Goal: Transaction & Acquisition: Purchase product/service

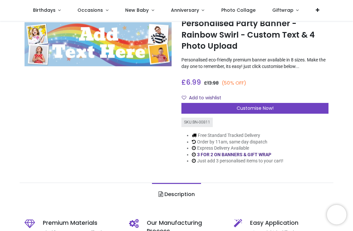
scroll to position [20, 0]
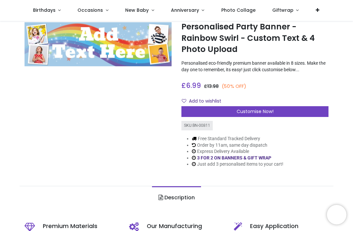
click at [231, 111] on div "Customise Now!" at bounding box center [255, 111] width 147 height 11
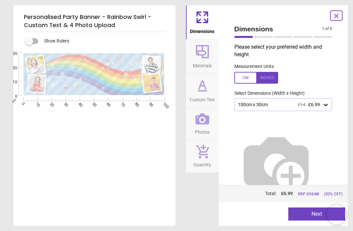
click at [305, 213] on button "Next" at bounding box center [316, 214] width 57 height 13
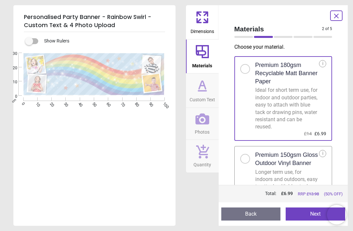
click at [308, 211] on button "Next" at bounding box center [316, 214] width 60 height 13
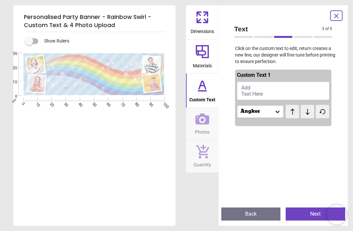
click at [284, 90] on button "Add Text Here" at bounding box center [283, 91] width 93 height 18
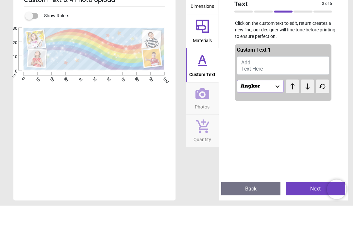
click at [266, 82] on button "Add Text Here" at bounding box center [283, 91] width 93 height 18
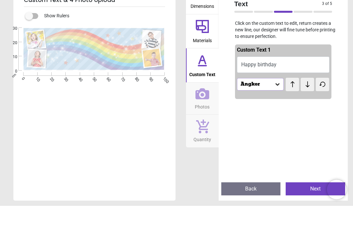
scroll to position [0, 0]
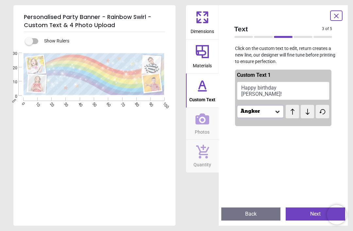
type textarea "**********"
click at [305, 216] on button "Next" at bounding box center [316, 214] width 60 height 13
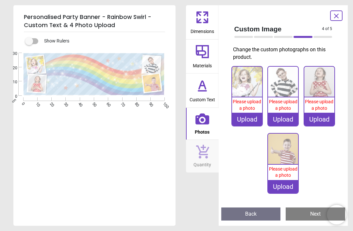
click at [200, 166] on span "Quantity" at bounding box center [203, 164] width 18 height 10
click at [252, 118] on div "Upload" at bounding box center [247, 119] width 30 height 13
click at [29, 41] on label at bounding box center [29, 41] width 0 height 0
